Goal: Information Seeking & Learning: Learn about a topic

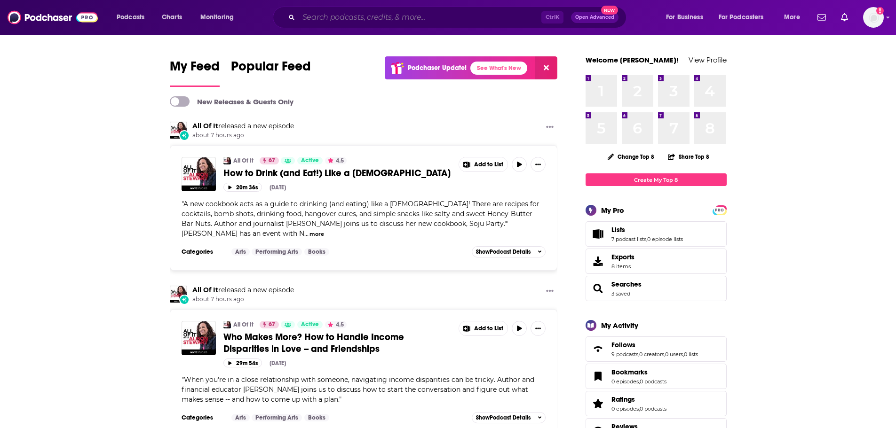
click at [340, 21] on input "Search podcasts, credits, & more..." at bounding box center [420, 17] width 243 height 15
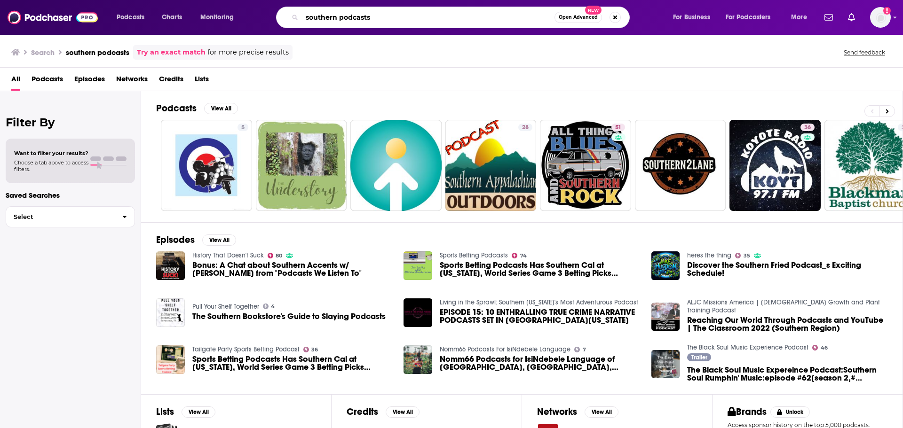
click at [377, 18] on input "southern podcasts" at bounding box center [428, 17] width 253 height 15
type input "southern podcasts, books"
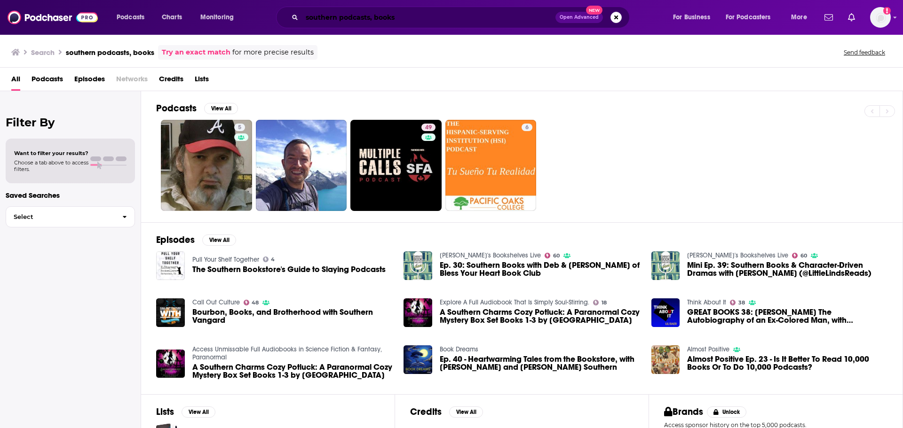
click at [434, 18] on input "southern podcasts, books" at bounding box center [428, 17] width 253 height 15
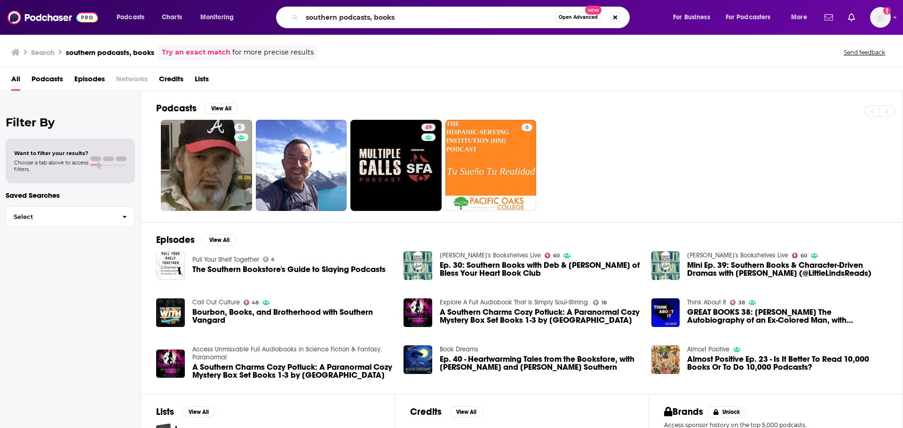
click at [293, 18] on icon "Search podcasts, credits, & more..." at bounding box center [295, 17] width 5 height 5
click at [613, 14] on button "Search podcasts, credits, & more..." at bounding box center [614, 17] width 11 height 11
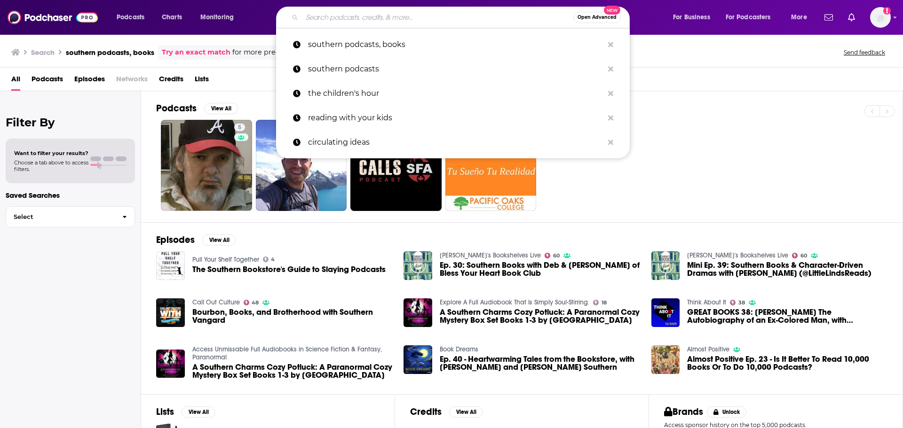
click at [597, 14] on button "Open Advanced New" at bounding box center [596, 17] width 47 height 11
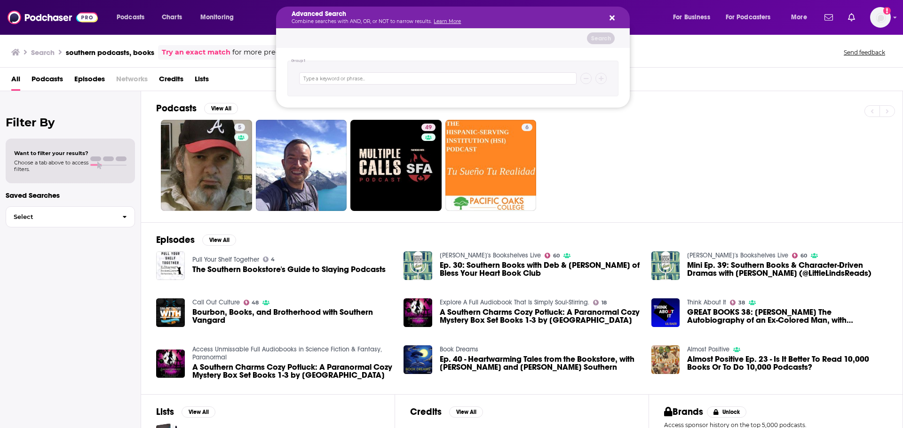
click at [617, 15] on div "Advanced Search Combine searches with AND, OR, or NOT to narrow results. Learn …" at bounding box center [453, 18] width 354 height 22
click at [611, 16] on icon "Search podcasts, credits, & more..." at bounding box center [611, 18] width 5 height 8
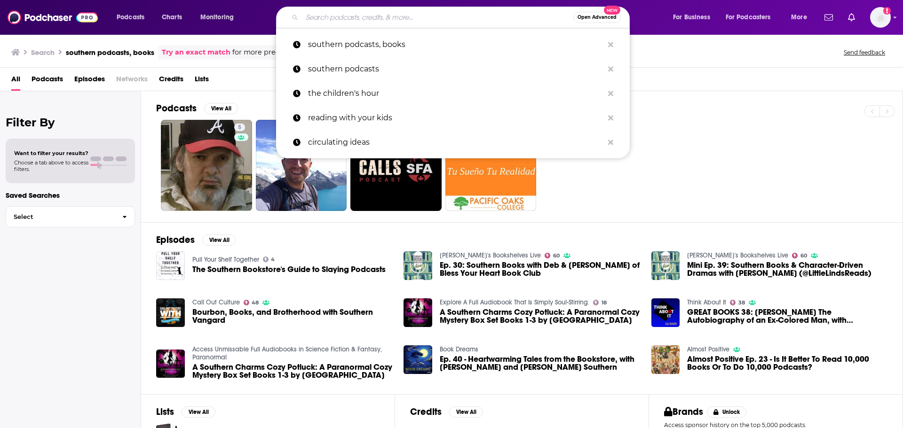
click at [363, 23] on input "Search podcasts, credits, & more..." at bounding box center [437, 17] width 271 height 15
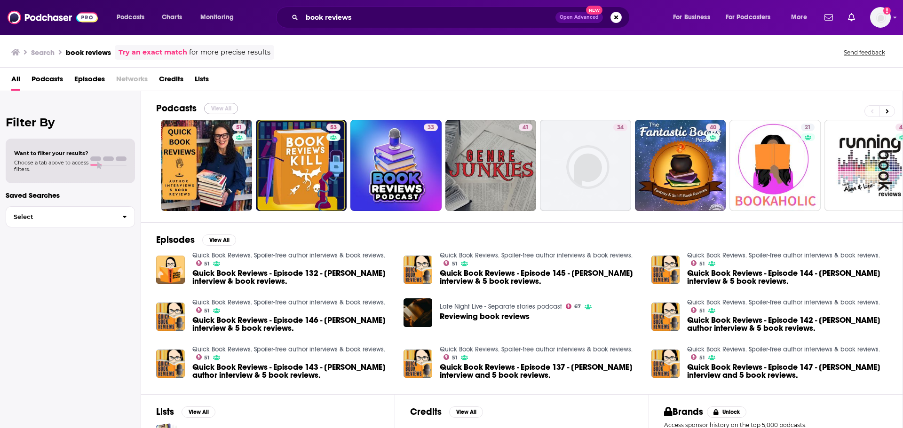
click at [224, 106] on button "View All" at bounding box center [221, 108] width 34 height 11
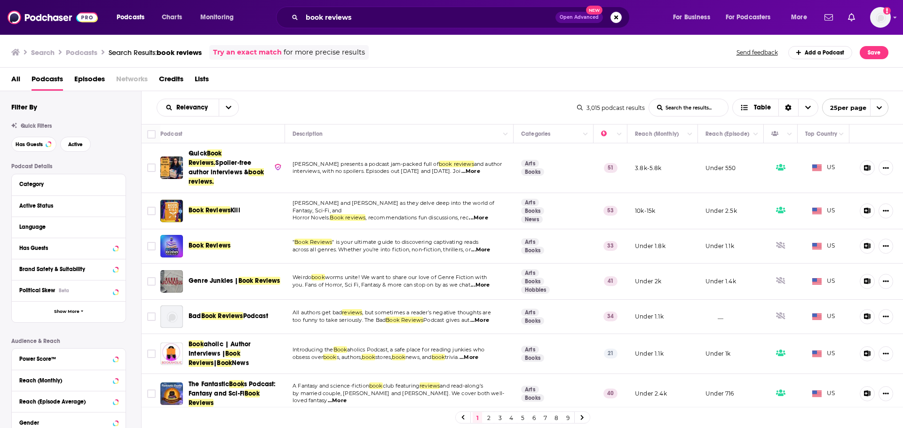
drag, startPoint x: 224, startPoint y: 106, endPoint x: 369, endPoint y: 103, distance: 144.9
click at [369, 103] on div "Relevancy List Search Input Search the results... Table" at bounding box center [367, 108] width 420 height 18
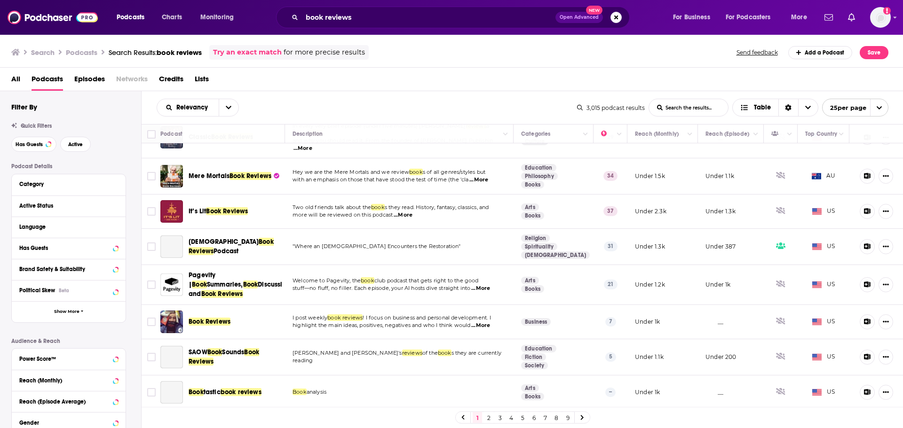
scroll to position [423, 0]
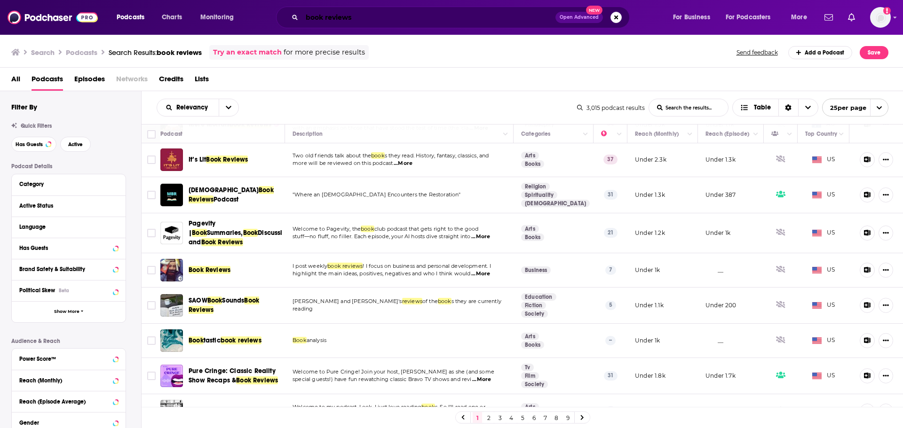
click at [329, 22] on input "book reviews" at bounding box center [428, 17] width 253 height 15
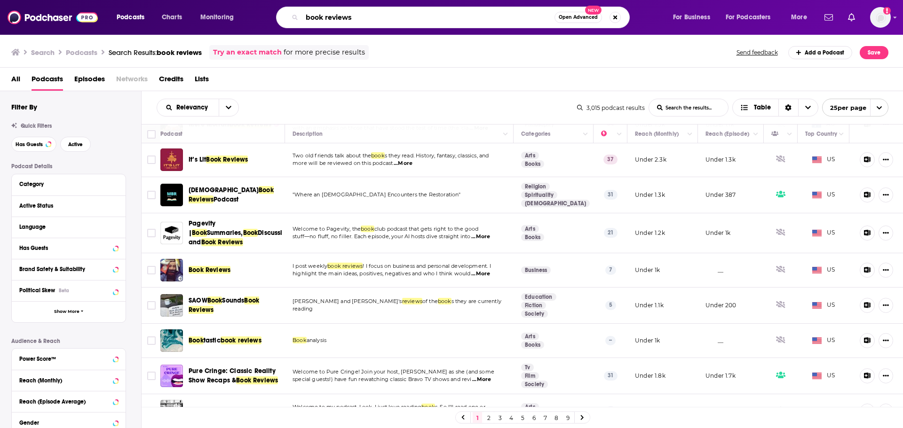
click at [329, 22] on input "book reviews" at bounding box center [428, 17] width 253 height 15
type input "mystery books"
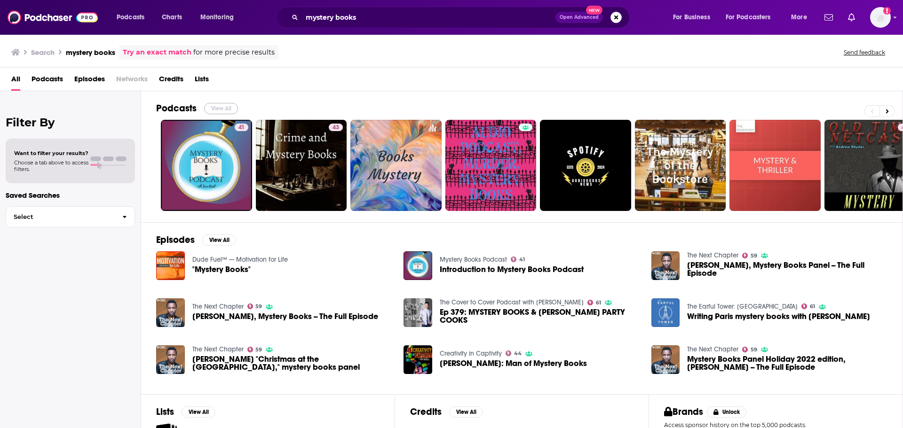
click at [218, 106] on button "View All" at bounding box center [221, 108] width 34 height 11
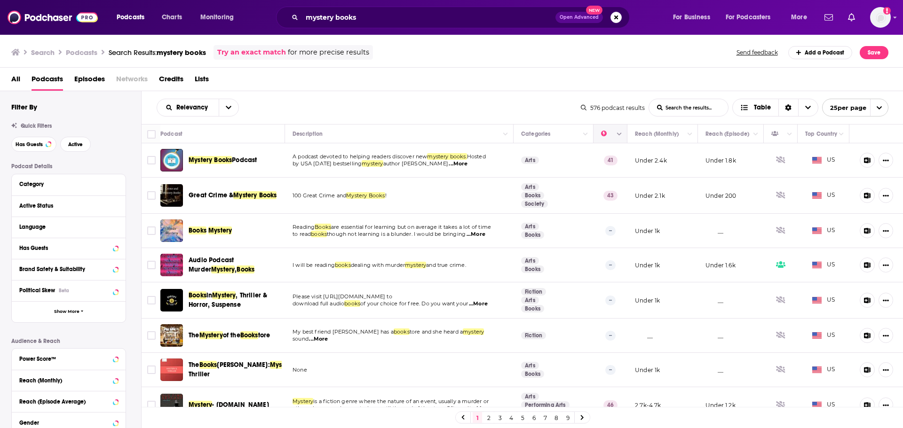
click at [617, 135] on icon "Column Actions" at bounding box center [619, 134] width 5 height 3
click at [603, 132] on div at bounding box center [451, 214] width 903 height 428
click at [615, 134] on button "Column Actions" at bounding box center [619, 134] width 11 height 11
click at [806, 106] on div at bounding box center [451, 214] width 903 height 428
click at [767, 109] on span "Table" at bounding box center [762, 107] width 17 height 7
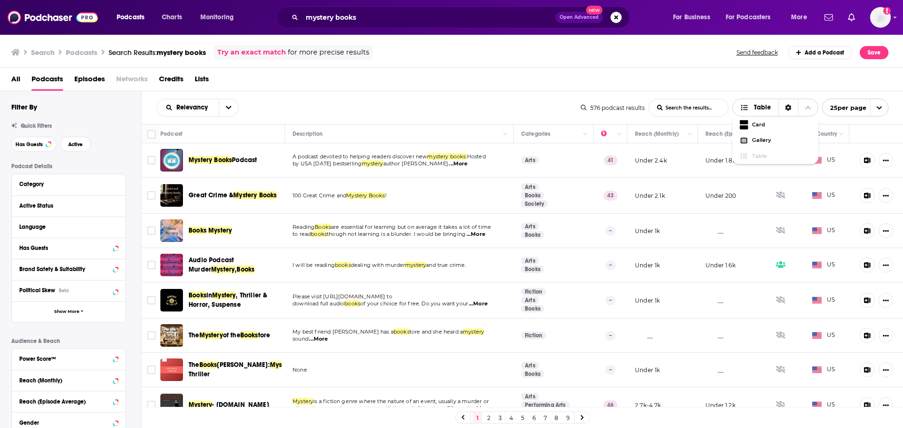
click at [807, 105] on icon "Choose View" at bounding box center [808, 107] width 6 height 7
click at [606, 135] on icon "Move" at bounding box center [610, 134] width 8 height 3
click at [600, 135] on button "Move" at bounding box center [609, 133] width 18 height 11
click at [228, 111] on button "open menu" at bounding box center [229, 107] width 20 height 17
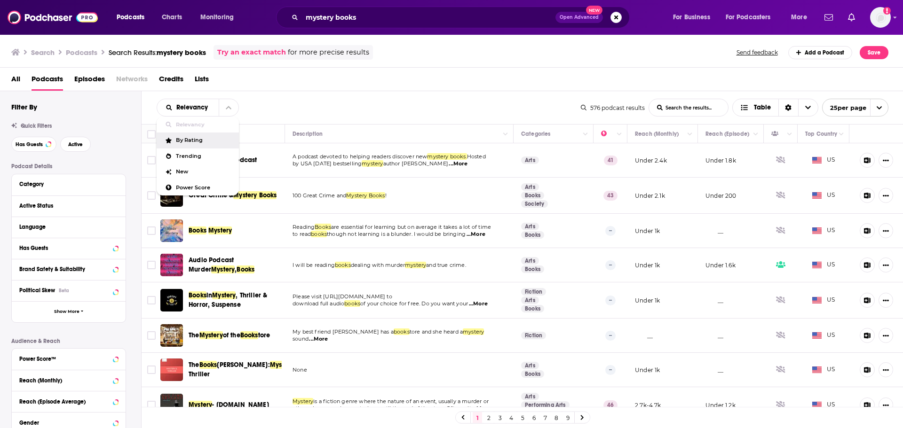
click at [206, 141] on span "By Rating" at bounding box center [203, 140] width 55 height 5
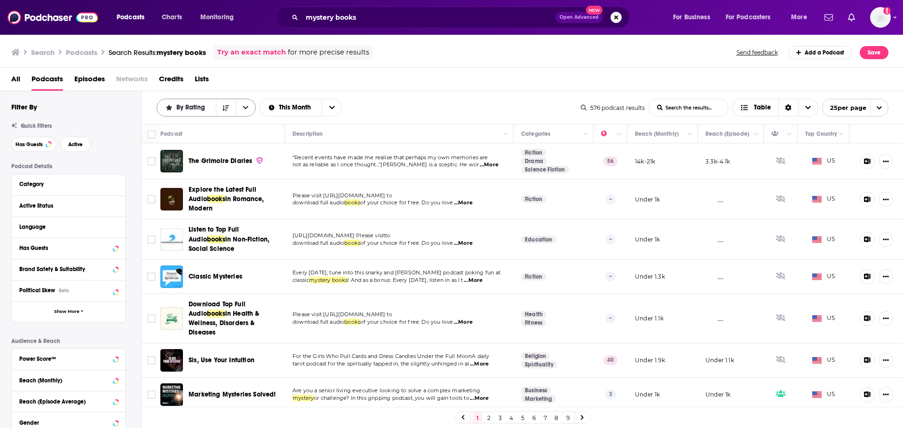
click at [243, 110] on icon "open menu" at bounding box center [246, 107] width 6 height 7
click at [206, 186] on span "Power Score" at bounding box center [212, 187] width 72 height 5
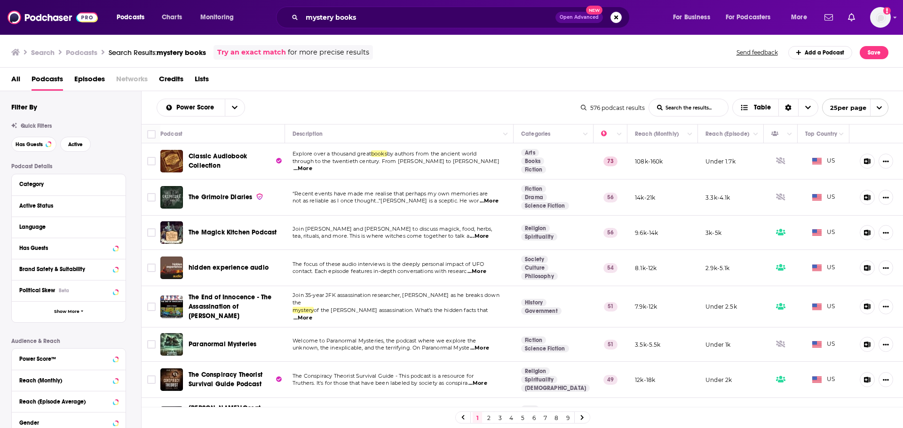
click at [484, 201] on span "...More" at bounding box center [489, 202] width 19 height 8
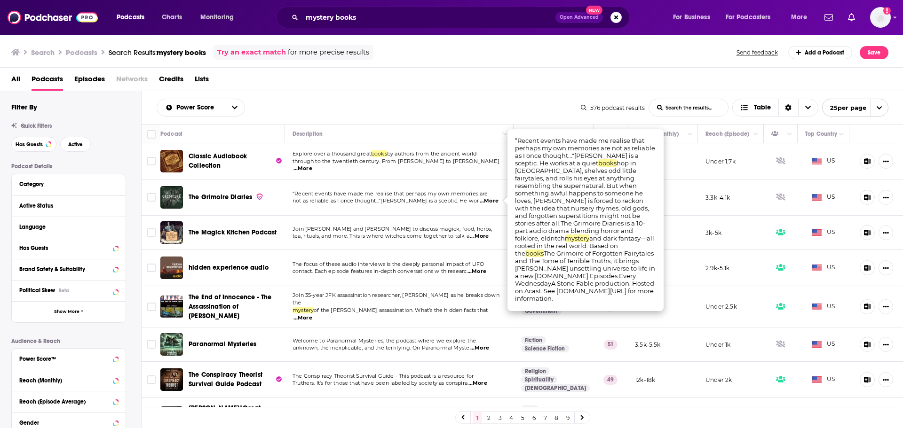
click at [395, 80] on div "All Podcasts Episodes Networks Credits Lists" at bounding box center [453, 80] width 885 height 19
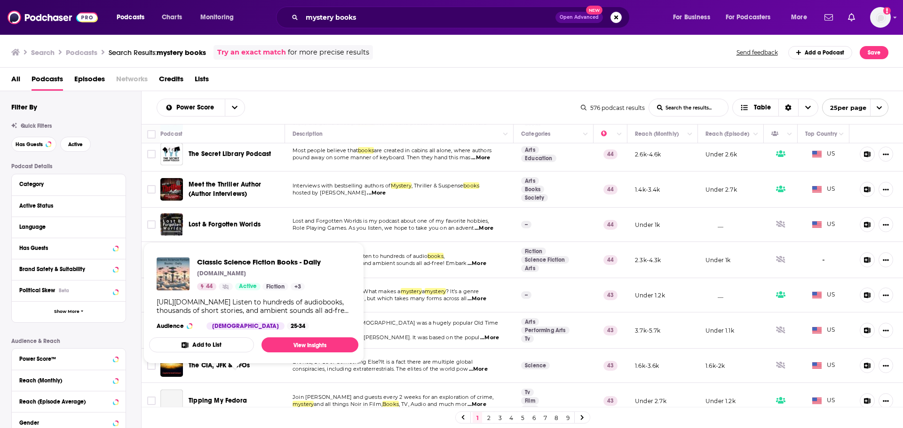
scroll to position [630, 0]
